Goal: Task Accomplishment & Management: Manage account settings

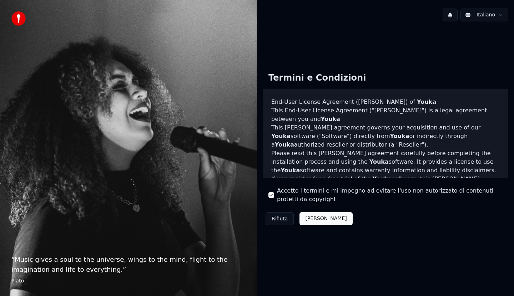
click at [309, 221] on button "Accetta" at bounding box center [326, 219] width 53 height 13
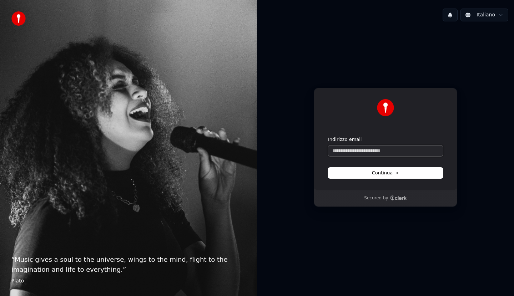
click at [368, 150] on input "Indirizzo email" at bounding box center [385, 151] width 115 height 11
click at [403, 173] on button "Continua" at bounding box center [385, 173] width 115 height 11
type input "**********"
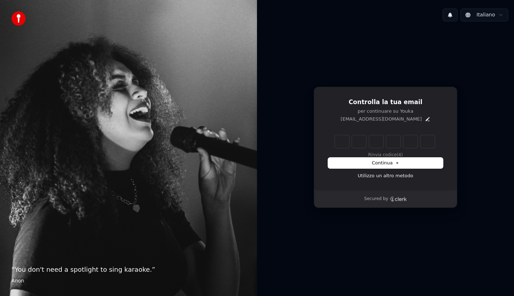
type input "*"
type input "**"
type input "*"
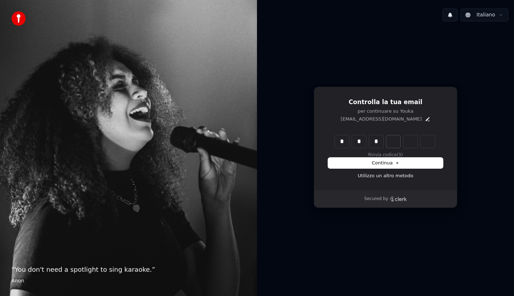
type input "***"
type input "*"
type input "****"
type input "*"
type input "******"
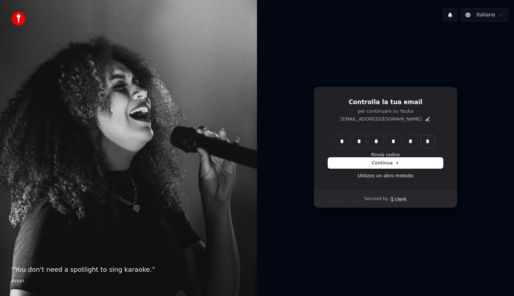
type input "*"
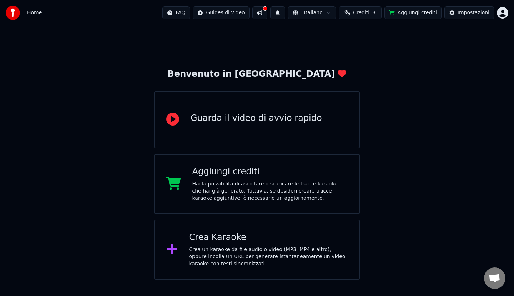
click at [268, 11] on button at bounding box center [260, 12] width 15 height 13
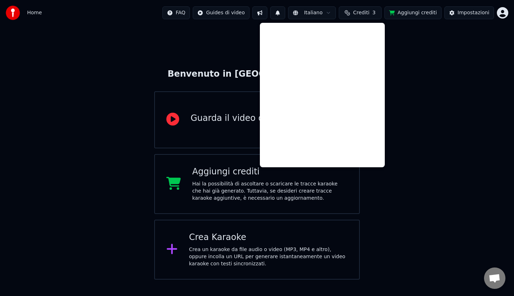
click at [268, 11] on button at bounding box center [260, 12] width 15 height 13
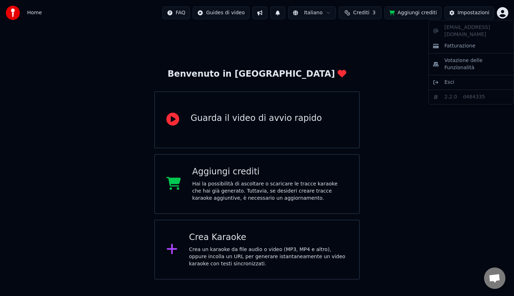
click at [503, 11] on html "Home FAQ Guides di video Italiano Crediti 3 Aggiungi crediti Impostazioni Benve…" at bounding box center [257, 140] width 514 height 280
click at [229, 15] on html "Home FAQ Guides di video Italiano Crediti 3 Aggiungi crediti Impostazioni Benve…" at bounding box center [257, 140] width 514 height 280
click at [230, 18] on html "Home FAQ Guides di video Italiano Crediti 3 Aggiungi crediti Impostazioni Benve…" at bounding box center [257, 140] width 514 height 280
click at [233, 116] on html "Home FAQ Guides di video Italiano Crediti 3 Aggiungi crediti Impostazioni Benve…" at bounding box center [257, 140] width 514 height 280
click at [233, 116] on div "Guarda il video di avvio rapido" at bounding box center [256, 118] width 131 height 11
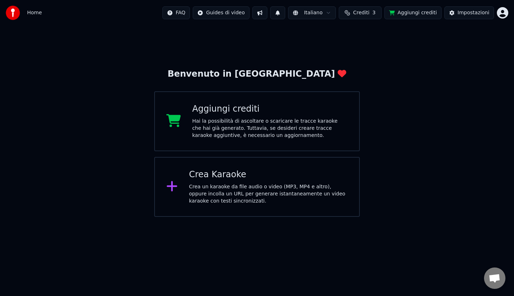
click at [225, 185] on div "Crea un karaoke da file audio o video (MP3, MP4 e altro), oppure incolla un URL…" at bounding box center [268, 194] width 159 height 21
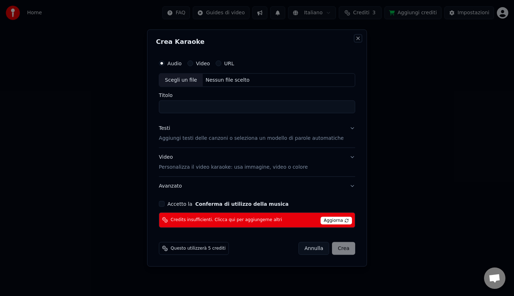
click at [355, 38] on button "Close" at bounding box center [358, 39] width 6 height 6
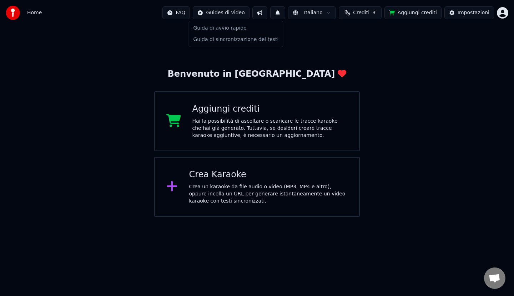
click at [249, 15] on html "Home FAQ Guides di video Italiano Crediti 3 Aggiungi crediti Impostazioni Benve…" at bounding box center [257, 108] width 514 height 217
click at [244, 38] on div "Guida di sincronizzazione dei testi" at bounding box center [236, 39] width 91 height 11
click at [20, 14] on div at bounding box center [15, 13] width 19 height 14
click at [33, 11] on span "Home" at bounding box center [34, 12] width 15 height 7
click at [33, 13] on span "Home" at bounding box center [34, 12] width 15 height 7
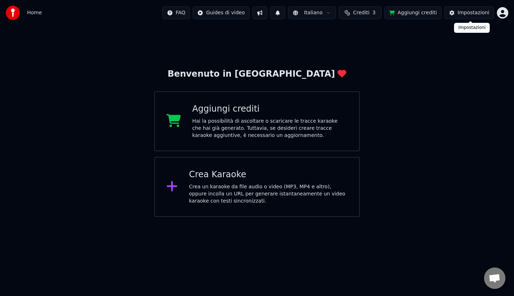
click at [474, 10] on div "Impostazioni" at bounding box center [474, 12] width 32 height 7
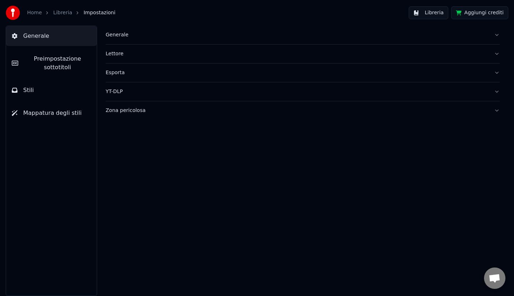
click at [117, 37] on div "Generale" at bounding box center [297, 34] width 383 height 7
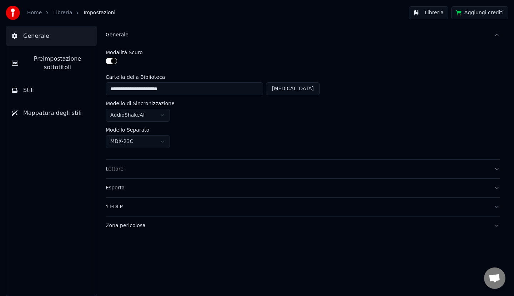
click at [117, 37] on div "Generale" at bounding box center [297, 34] width 383 height 7
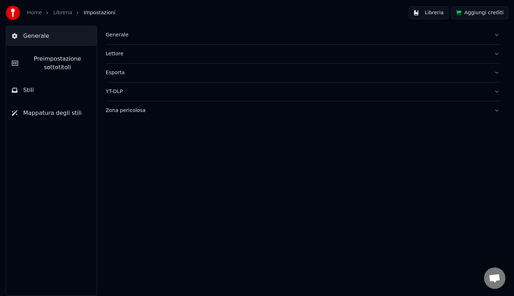
click at [115, 56] on div "Lettore" at bounding box center [297, 53] width 383 height 7
click at [117, 75] on div "Esporta" at bounding box center [297, 72] width 383 height 7
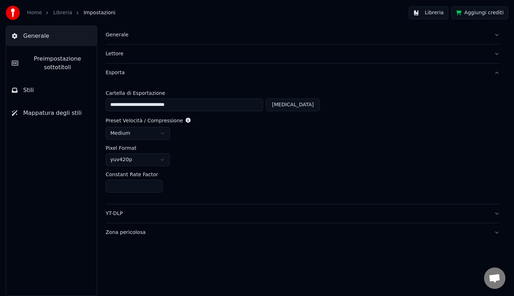
click at [117, 75] on div "Esporta" at bounding box center [297, 72] width 383 height 7
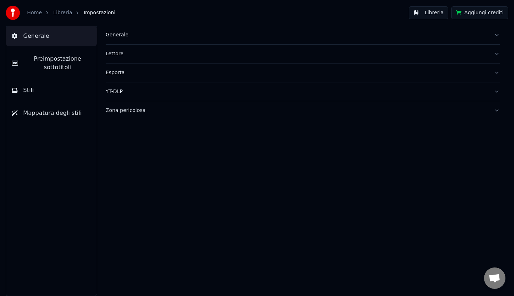
click at [34, 96] on button "Stili" at bounding box center [51, 90] width 91 height 20
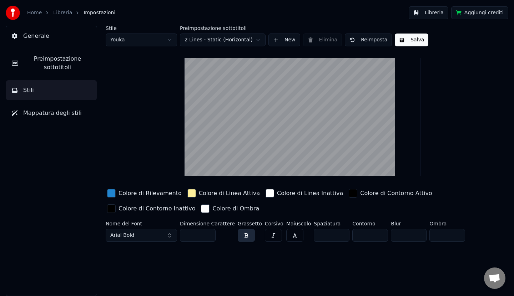
click at [30, 36] on span "Generale" at bounding box center [36, 36] width 26 height 9
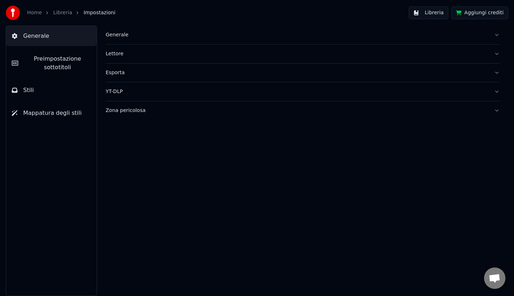
click at [57, 13] on link "Libreria" at bounding box center [62, 12] width 19 height 7
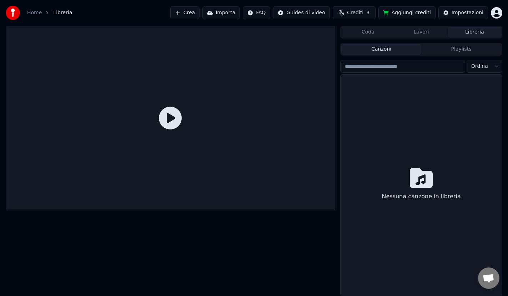
click at [170, 116] on icon at bounding box center [170, 118] width 23 height 23
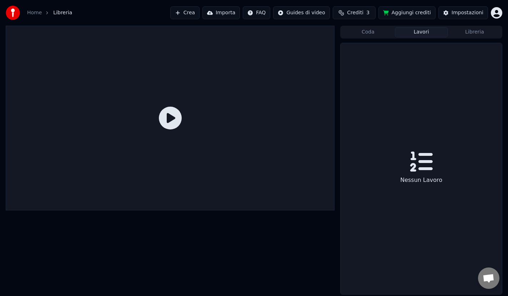
click at [419, 35] on button "Lavori" at bounding box center [421, 32] width 53 height 10
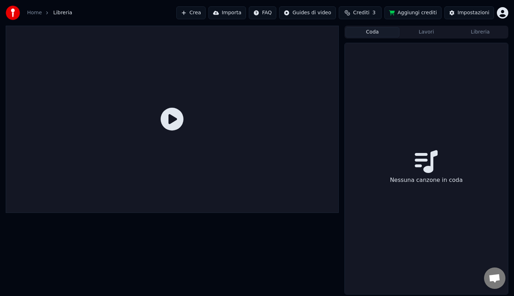
click at [385, 35] on button "Coda" at bounding box center [373, 32] width 54 height 10
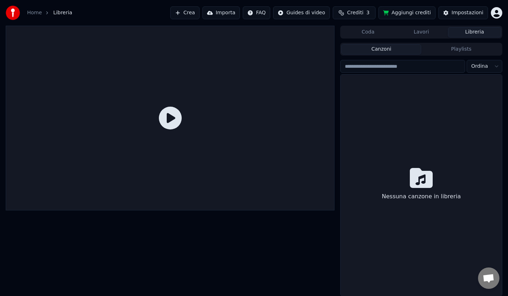
click at [470, 30] on button "Libreria" at bounding box center [474, 32] width 53 height 10
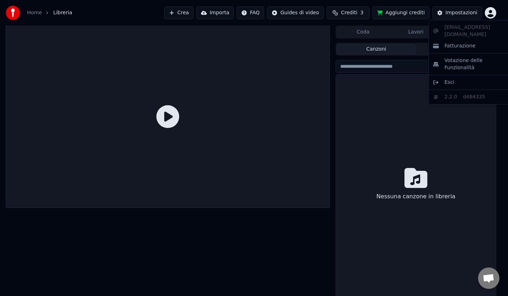
click at [499, 15] on html "Home Libreria Crea Importa FAQ Guides di video Crediti 3 Aggiungi crediti Impos…" at bounding box center [254, 148] width 508 height 296
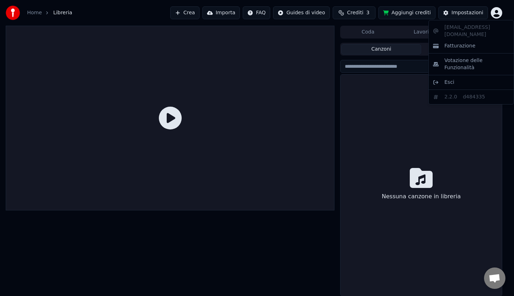
click at [499, 15] on html "Home Libreria Crea Importa FAQ Guides di video Crediti 3 Aggiungi crediti Impos…" at bounding box center [257, 148] width 514 height 296
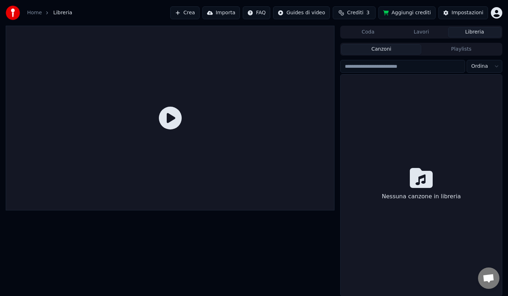
click at [227, 14] on button "Importa" at bounding box center [222, 12] width 38 height 13
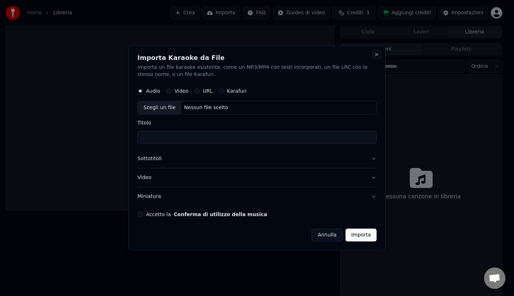
click at [376, 54] on button "Close" at bounding box center [377, 55] width 6 height 6
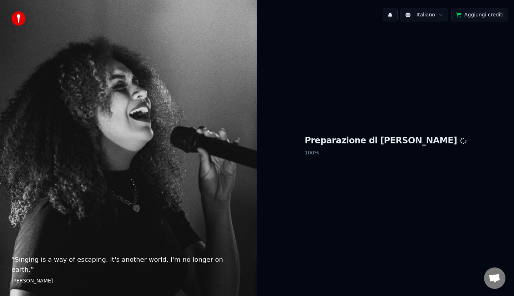
click at [16, 19] on img at bounding box center [18, 18] width 14 height 14
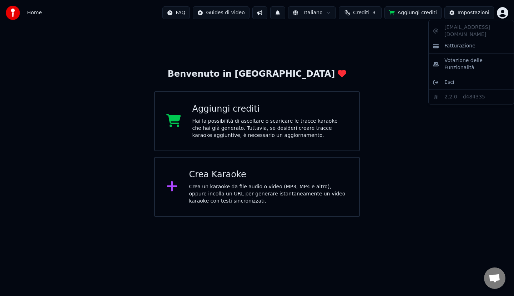
click at [503, 12] on html "Home FAQ Guides di video Italiano Crediti 3 Aggiungi crediti Impostazioni Benve…" at bounding box center [257, 108] width 514 height 217
click at [449, 79] on span "Esci" at bounding box center [450, 82] width 10 height 7
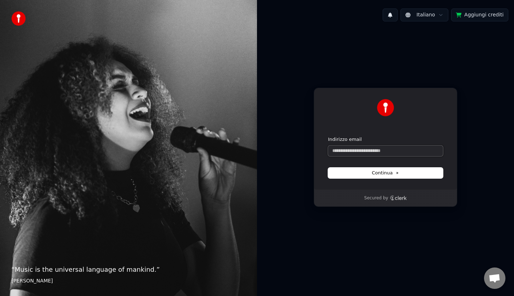
click at [350, 154] on input "Indirizzo email" at bounding box center [385, 151] width 115 height 11
click at [388, 171] on span "Continua" at bounding box center [385, 173] width 27 height 6
type input "**********"
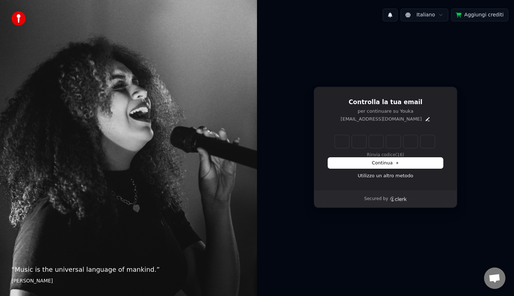
type input "*"
type input "**"
type input "*"
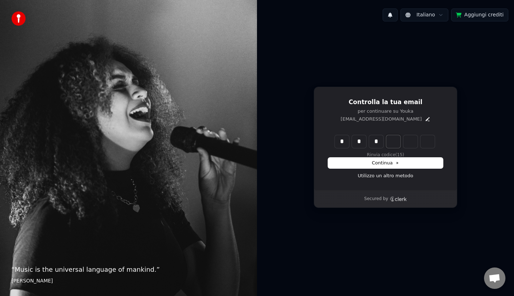
type input "***"
type input "*"
type input "****"
type input "*"
type input "******"
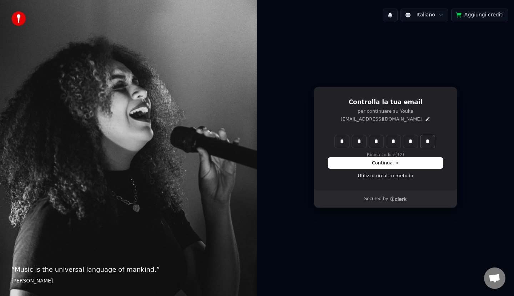
type input "*"
